Goal: Task Accomplishment & Management: Use online tool/utility

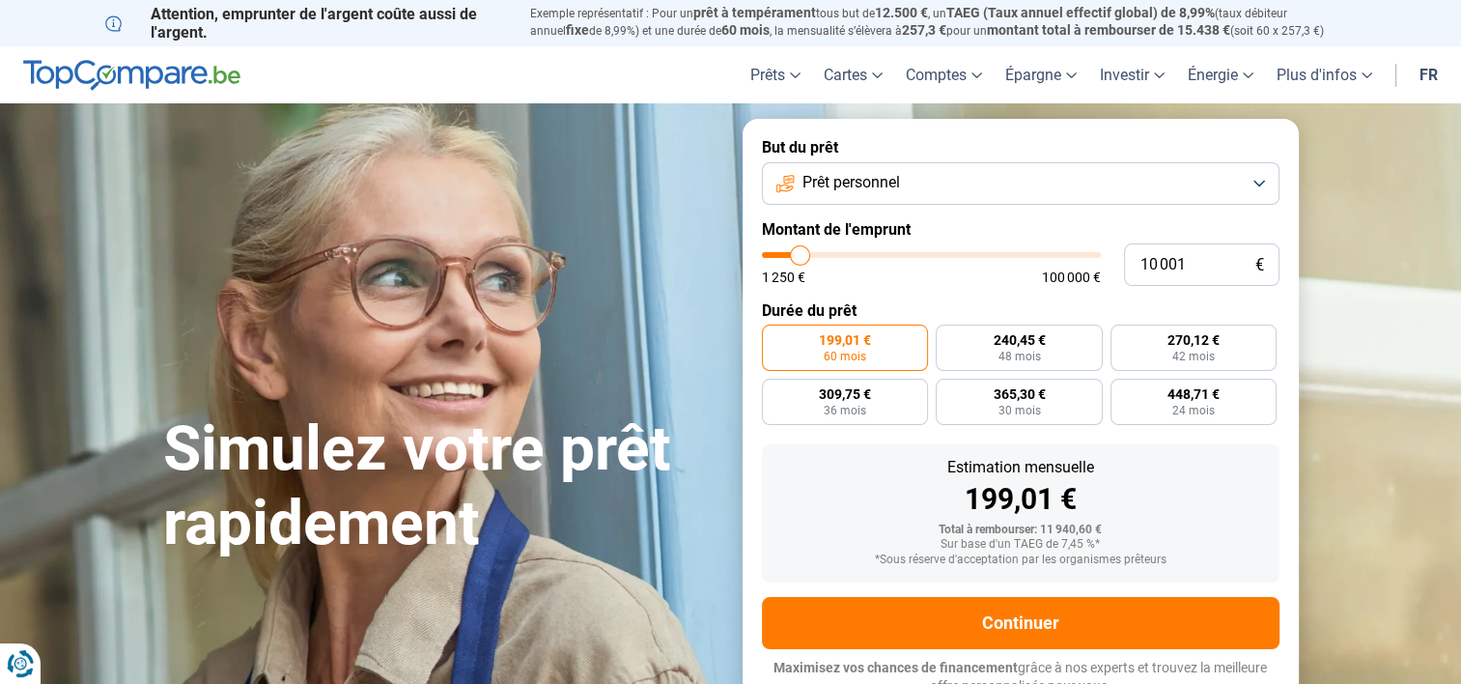
click at [974, 184] on button "Prêt personnel" at bounding box center [1021, 183] width 518 height 42
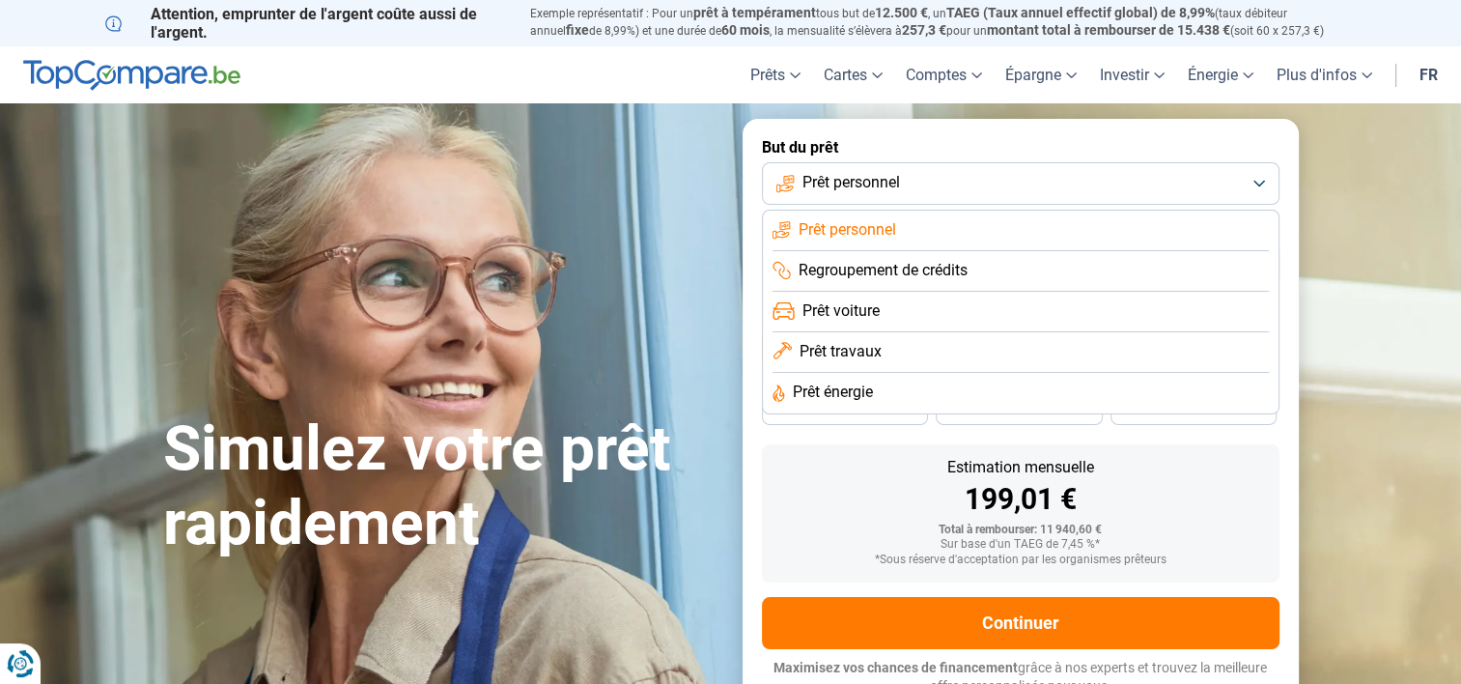
click at [943, 311] on li "Prêt voiture" at bounding box center [1021, 312] width 496 height 41
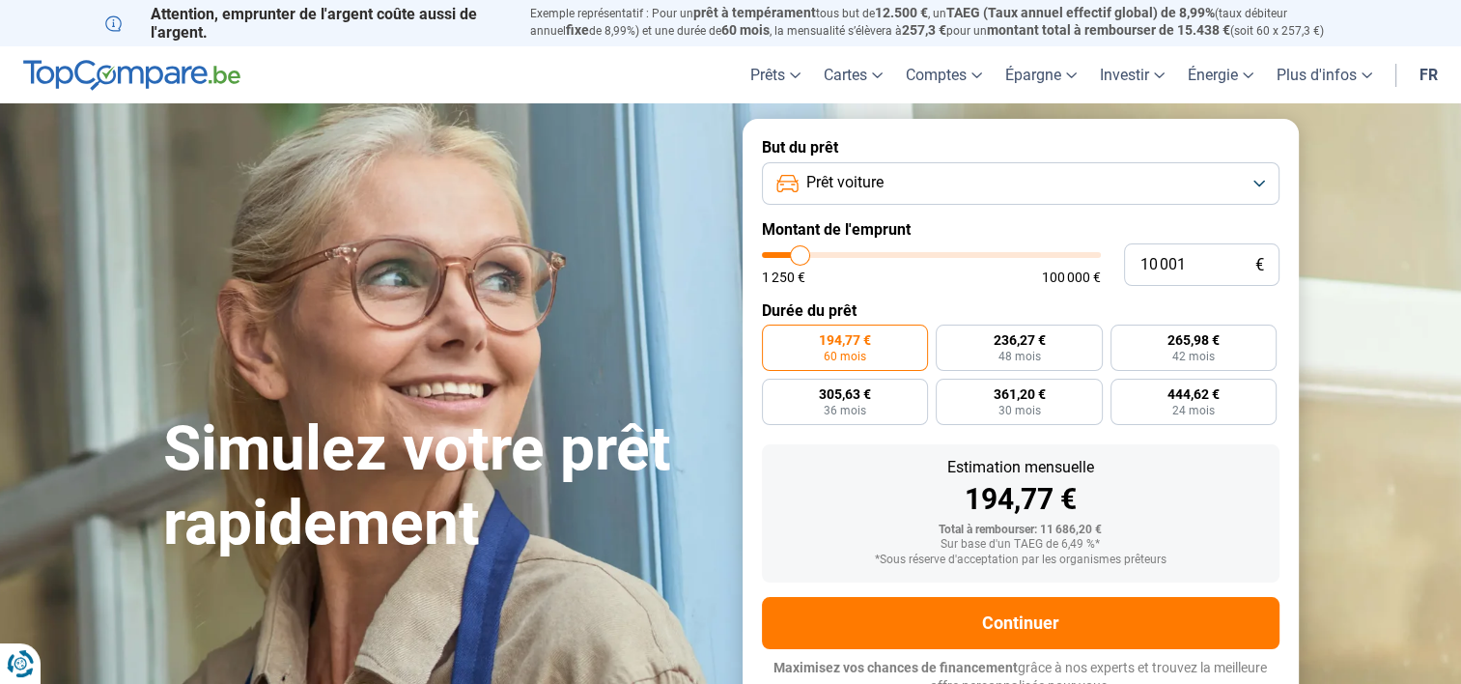
scroll to position [14, 0]
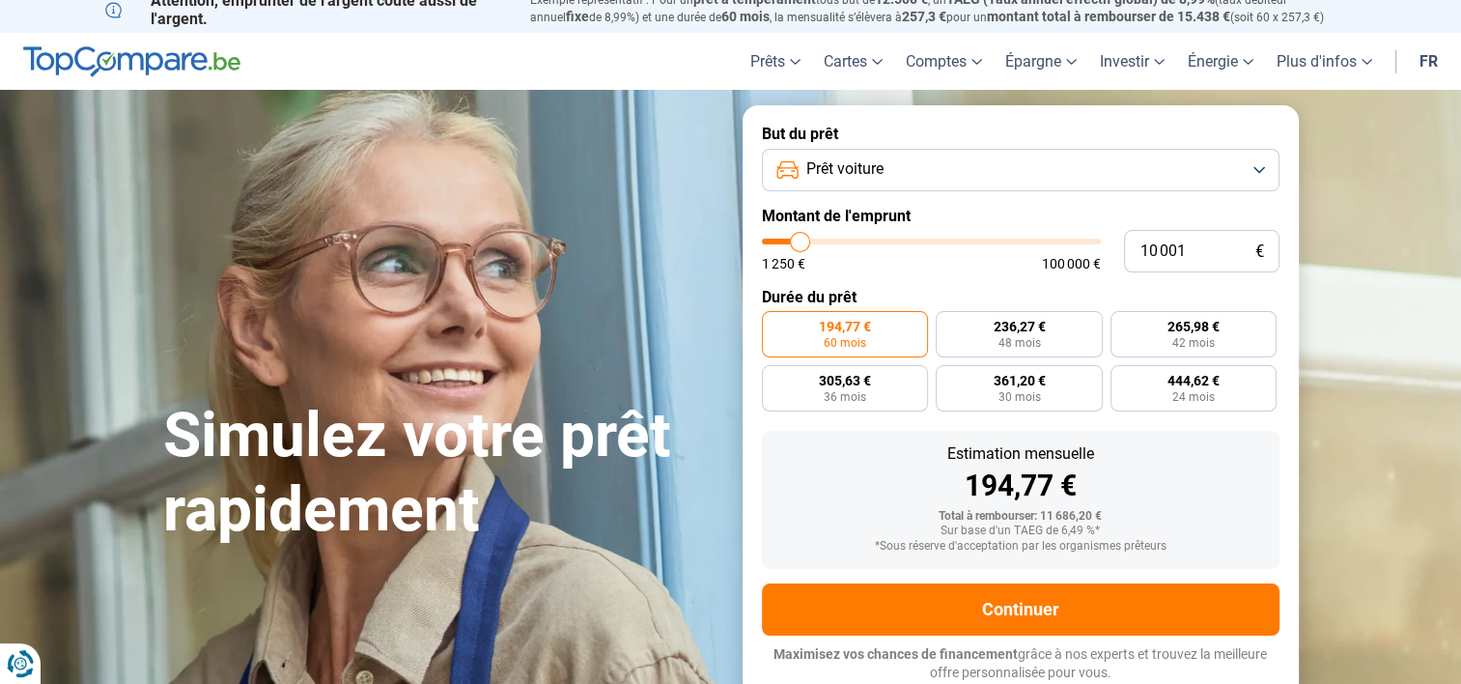
type input "74 500"
type input "74500"
click at [1008, 244] on input "range" at bounding box center [931, 242] width 339 height 6
radio input "false"
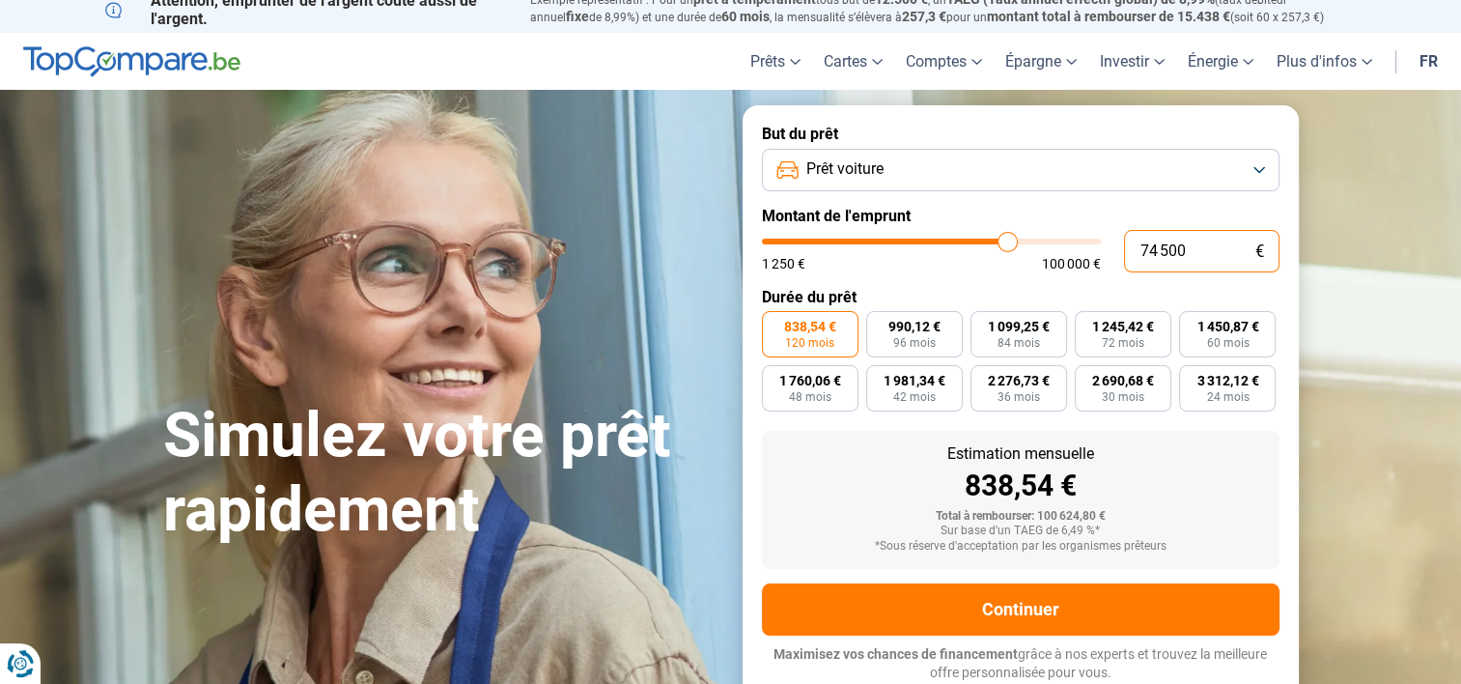
click at [1185, 250] on input "74 500" at bounding box center [1202, 251] width 156 height 42
type input "7 450"
type input "7500"
type input "745"
type input "1250"
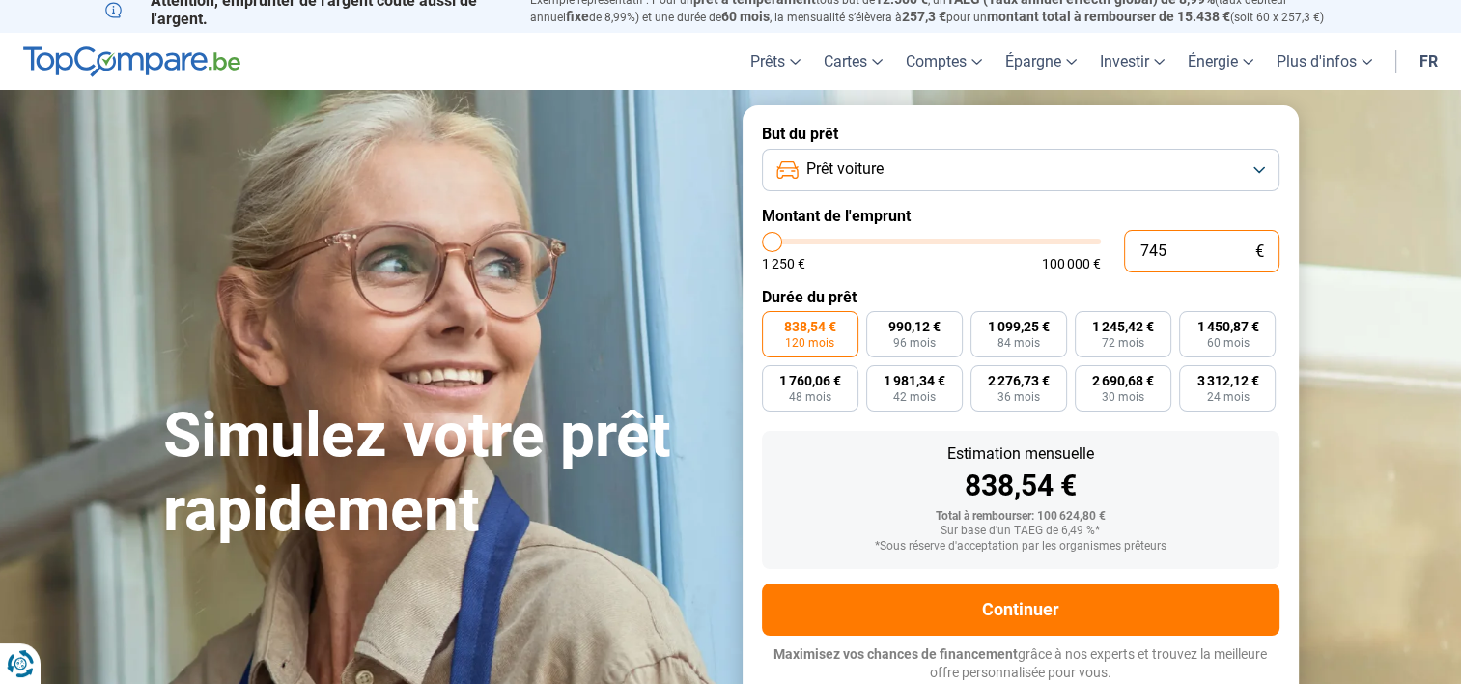
type input "74"
type input "1250"
type input "7"
type input "1250"
type input "0"
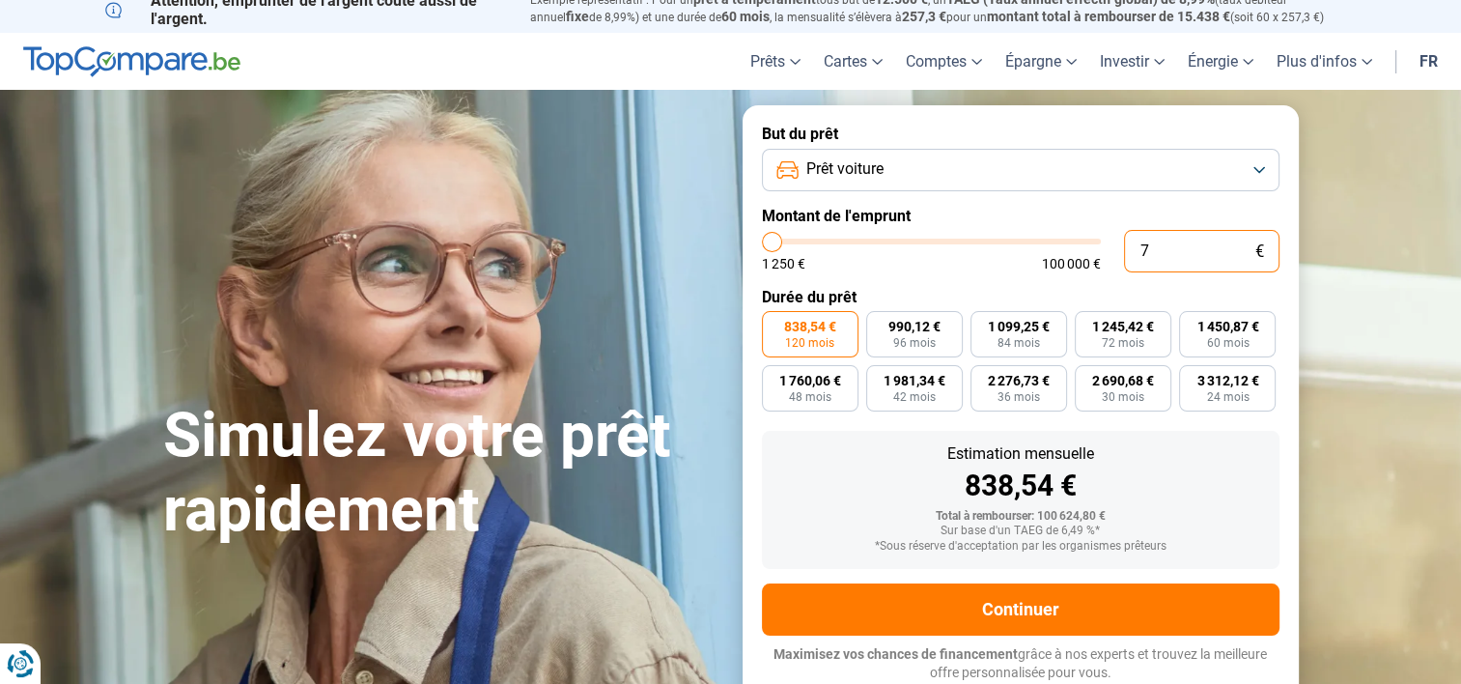
type input "1250"
type input "3"
type input "1250"
type input "39"
type input "1250"
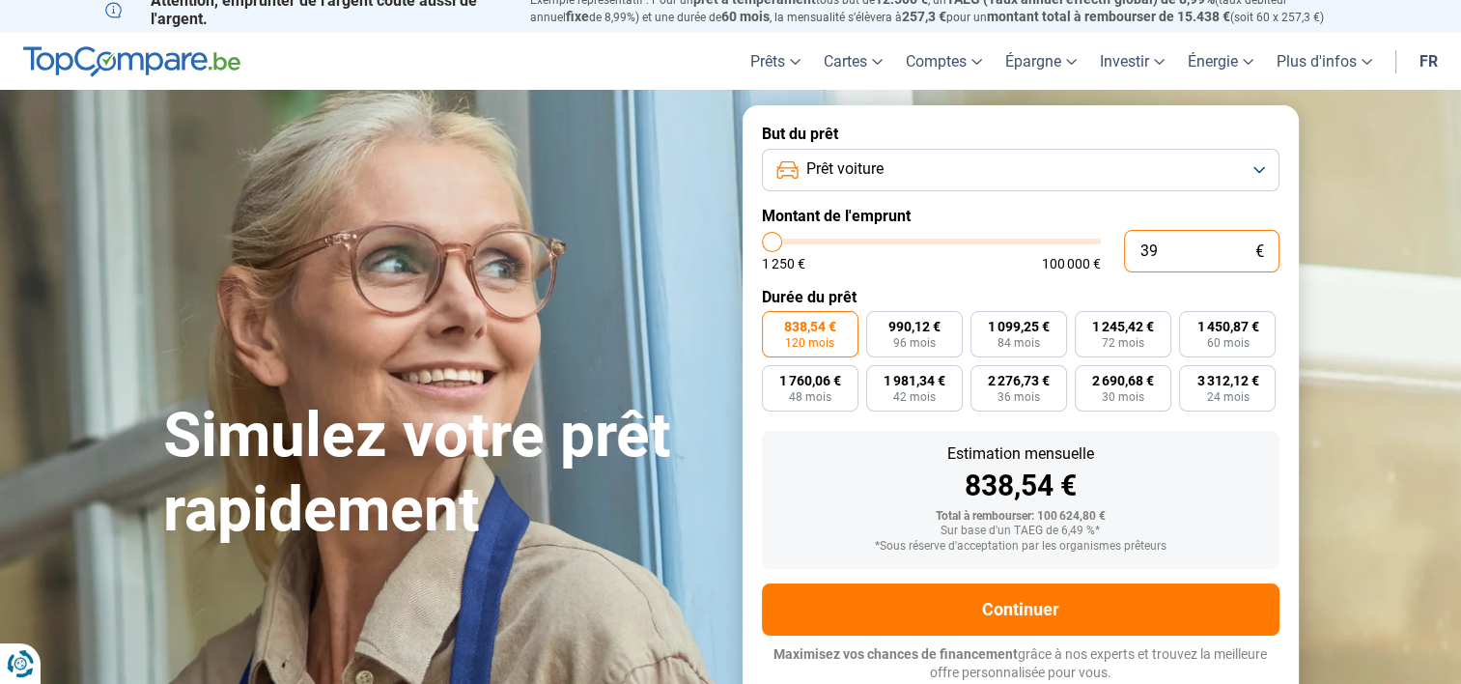
type input "390"
type input "1250"
type input "3 900"
type input "4000"
type input "39 000"
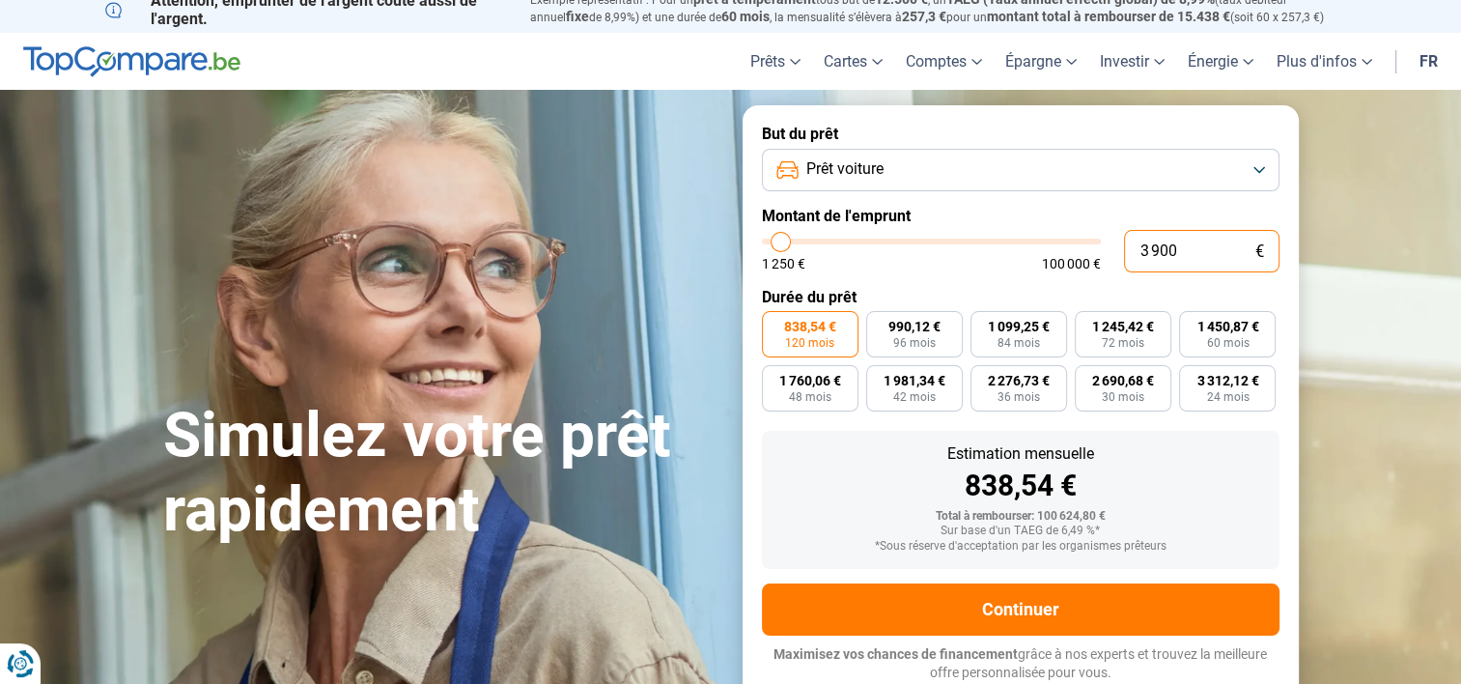
type input "39000"
type input "39 000"
click at [999, 270] on div "1 250 € 100 000 €" at bounding box center [931, 264] width 339 height 14
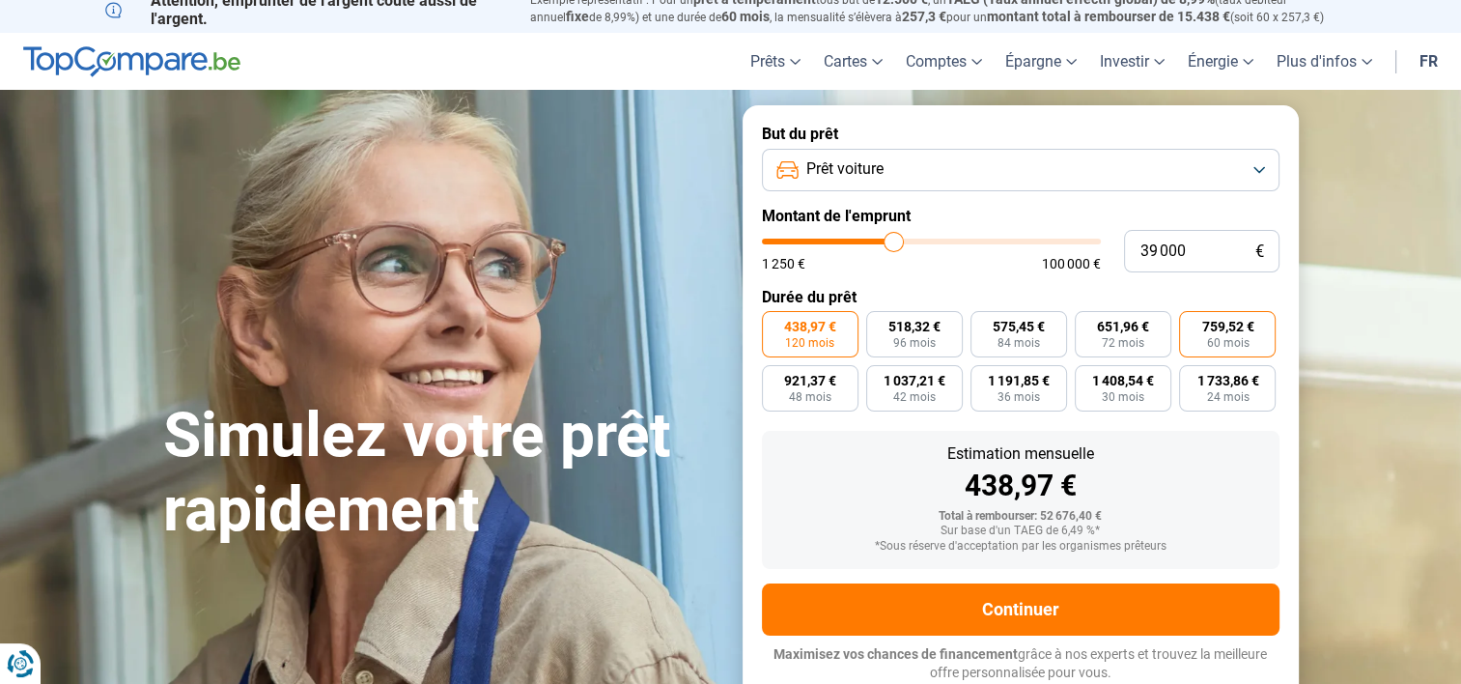
click at [1220, 337] on span "60 mois" at bounding box center [1227, 343] width 42 height 12
click at [1192, 324] on input "759,52 € 60 mois" at bounding box center [1185, 317] width 13 height 13
radio input "true"
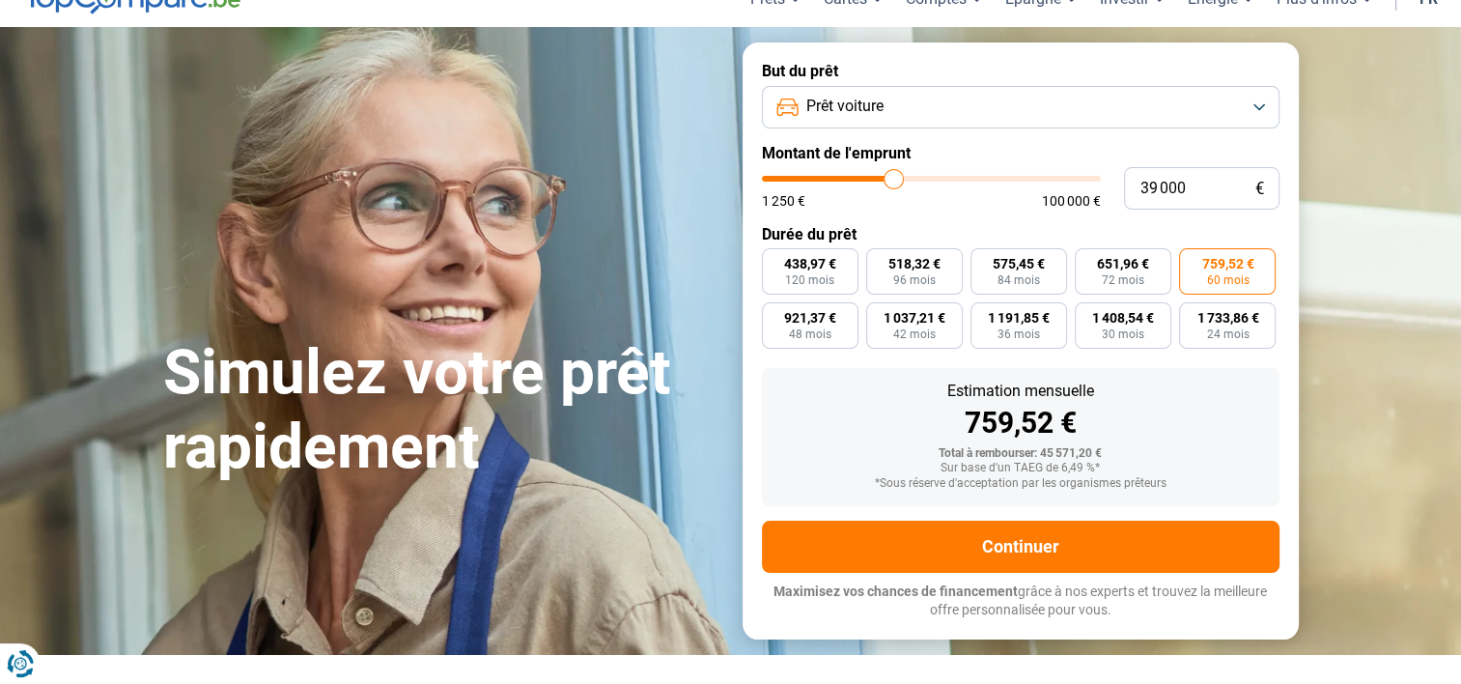
scroll to position [110, 0]
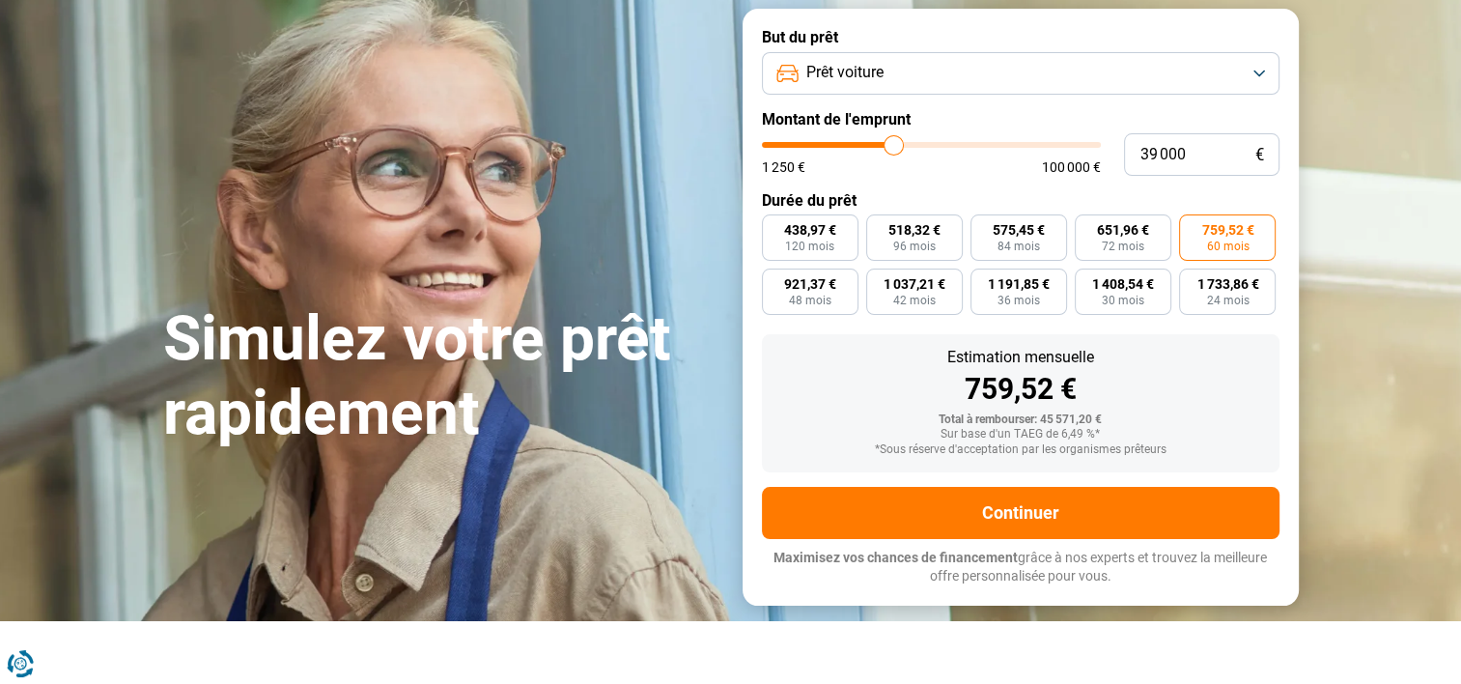
click at [1090, 84] on button "Prêt voiture" at bounding box center [1021, 73] width 518 height 42
